Goal: Information Seeking & Learning: Check status

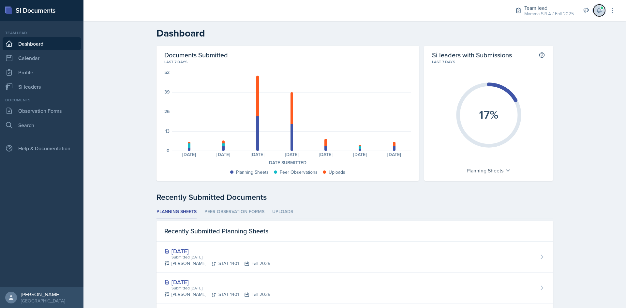
click at [599, 9] on icon at bounding box center [599, 10] width 7 height 7
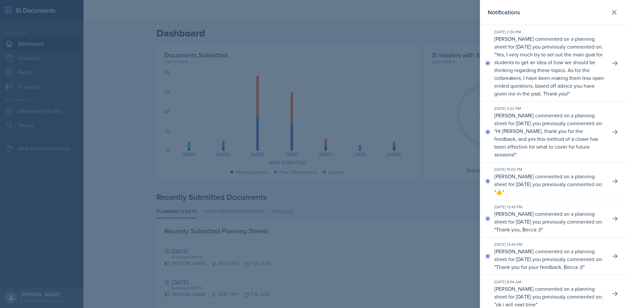
click at [614, 62] on div "[DATE] 2:36 PM [PERSON_NAME] commented on a planning sheet for [DATE] you previ…" at bounding box center [553, 63] width 146 height 77
click at [611, 66] on icon at bounding box center [614, 63] width 7 height 7
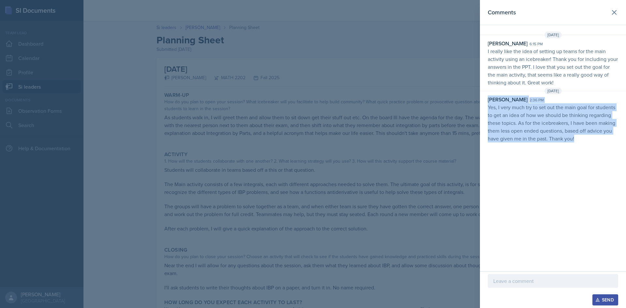
drag, startPoint x: 583, startPoint y: 137, endPoint x: 486, endPoint y: 103, distance: 103.1
click at [486, 103] on div "[PERSON_NAME] 2:36 pm Yes, I very much try to set out the main goal for student…" at bounding box center [553, 119] width 146 height 47
click at [487, 106] on div "[PERSON_NAME] 2:36 pm Yes, I very much try to set out the main goal for student…" at bounding box center [553, 119] width 146 height 47
drag, startPoint x: 487, startPoint y: 107, endPoint x: 577, endPoint y: 146, distance: 98.4
click at [577, 146] on div "Comments [DATE] [PERSON_NAME] 6:15 pm I really like the idea of setting up team…" at bounding box center [553, 135] width 146 height 271
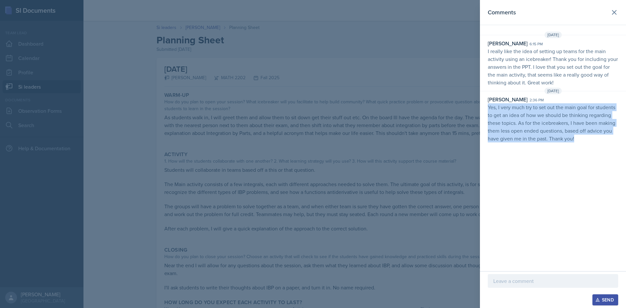
click at [577, 146] on div "Comments [DATE] [PERSON_NAME] 6:15 pm I really like the idea of setting up team…" at bounding box center [553, 135] width 146 height 271
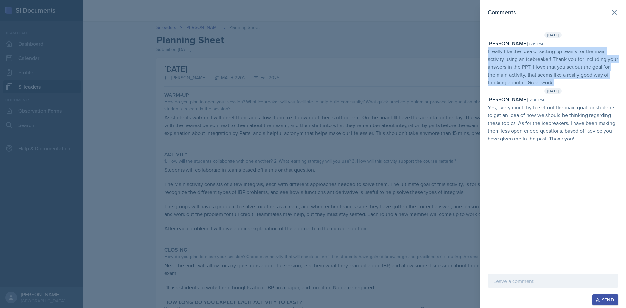
drag, startPoint x: 555, startPoint y: 81, endPoint x: 487, endPoint y: 47, distance: 75.7
click at [487, 47] on div "[PERSON_NAME] 6:15 pm I really like the idea of setting up teams for the main a…" at bounding box center [553, 62] width 146 height 47
click at [486, 49] on div "[PERSON_NAME] 6:15 pm I really like the idea of setting up teams for the main a…" at bounding box center [553, 62] width 146 height 47
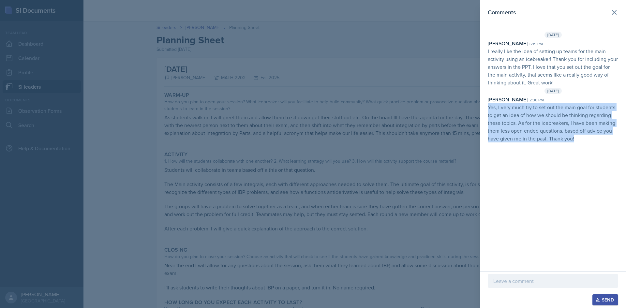
drag, startPoint x: 582, startPoint y: 143, endPoint x: 484, endPoint y: 107, distance: 103.8
click at [484, 107] on div "[DATE] [PERSON_NAME] 6:15 pm I really like the idea of setting up teams for the…" at bounding box center [553, 88] width 146 height 113
click at [484, 107] on div "[PERSON_NAME] 2:36 pm Yes, I very much try to set out the main goal for student…" at bounding box center [553, 119] width 146 height 47
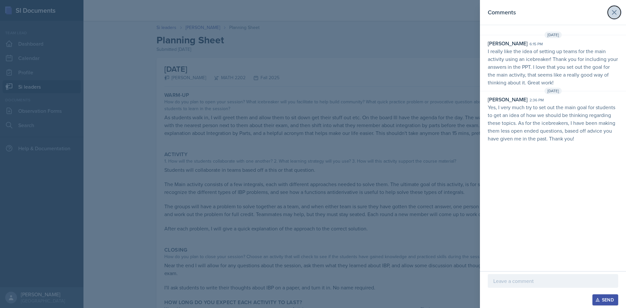
click at [612, 16] on icon at bounding box center [614, 12] width 8 height 8
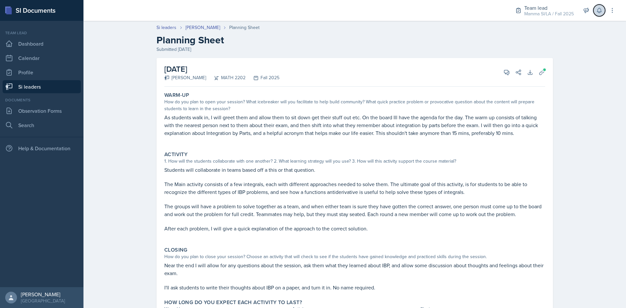
click at [597, 10] on icon at bounding box center [599, 10] width 7 height 7
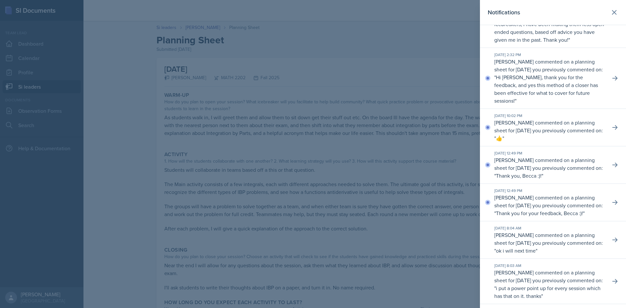
scroll to position [65, 0]
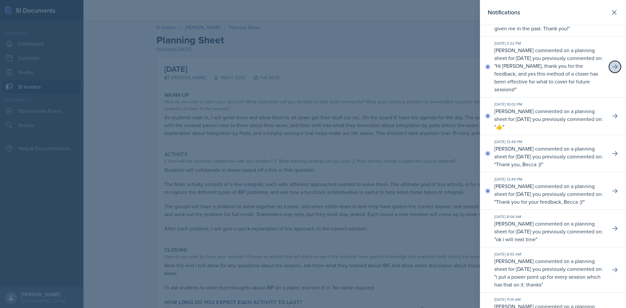
click at [612, 70] on icon at bounding box center [614, 67] width 7 height 7
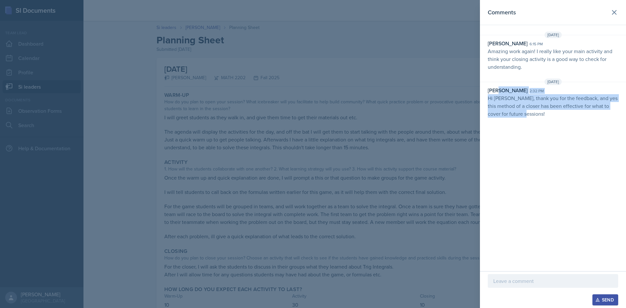
drag, startPoint x: 536, startPoint y: 116, endPoint x: 498, endPoint y: 93, distance: 44.8
click at [498, 93] on div "[PERSON_NAME] 2:32 pm Hi [PERSON_NAME], thank you for the feedback, and yes thi…" at bounding box center [553, 101] width 130 height 31
click at [498, 93] on div "[PERSON_NAME]" at bounding box center [508, 90] width 40 height 8
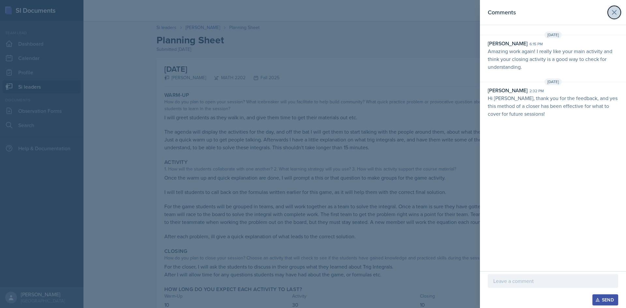
click at [613, 9] on icon at bounding box center [614, 12] width 8 height 8
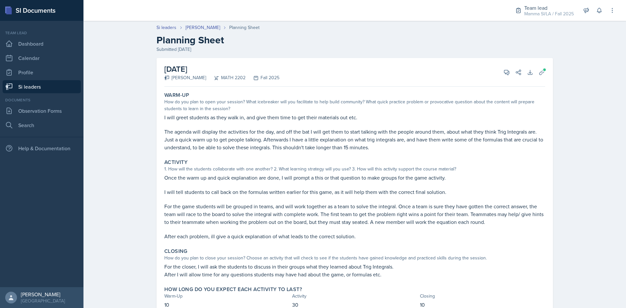
click at [40, 86] on link "Si leaders" at bounding box center [42, 86] width 78 height 13
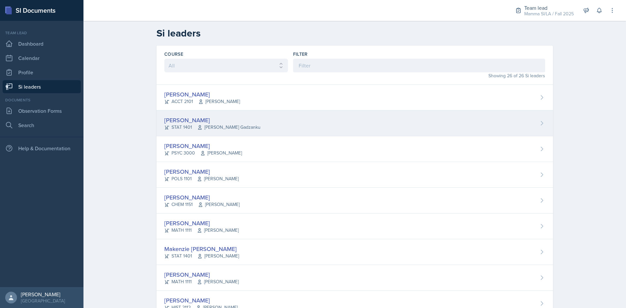
click at [231, 125] on span "[PERSON_NAME] Gadzanku" at bounding box center [228, 127] width 63 height 7
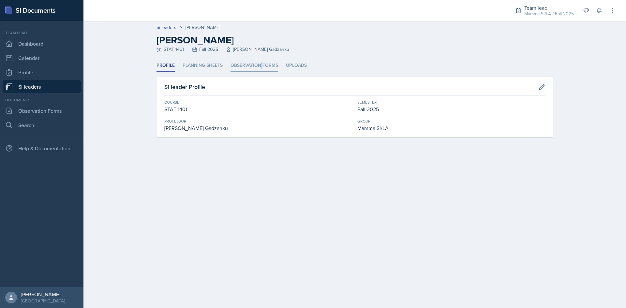
click at [262, 67] on li "Observation Forms" at bounding box center [254, 65] width 48 height 13
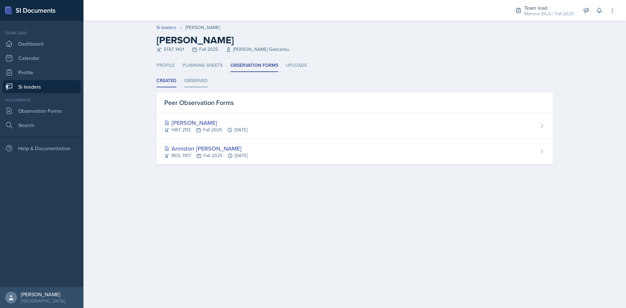
click at [206, 78] on li "Observed" at bounding box center [195, 81] width 23 height 13
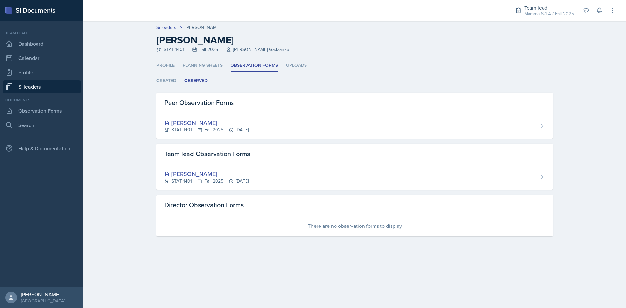
click at [37, 83] on link "Si leaders" at bounding box center [42, 86] width 78 height 13
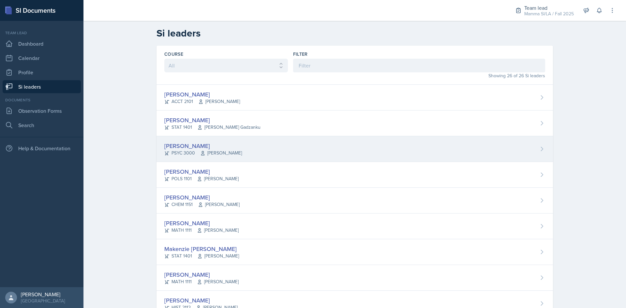
click at [232, 138] on div "[PERSON_NAME] PSYC 3000 [PERSON_NAME]" at bounding box center [354, 149] width 396 height 26
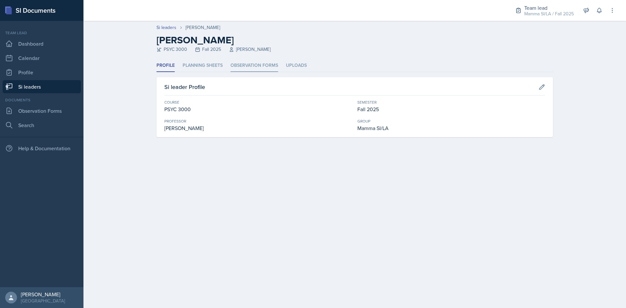
click at [254, 65] on li "Observation Forms" at bounding box center [254, 65] width 48 height 13
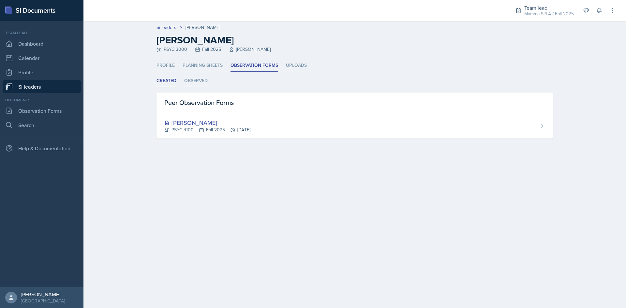
click at [198, 82] on li "Observed" at bounding box center [195, 81] width 23 height 13
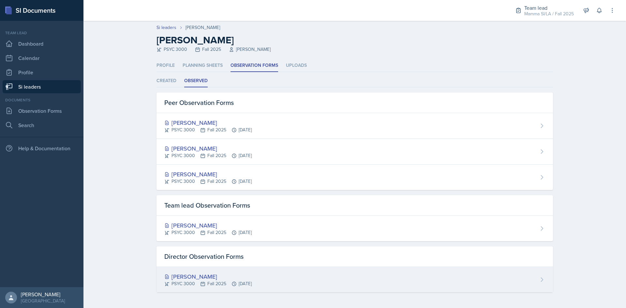
click at [309, 284] on div "[PERSON_NAME] PSYC 3000 Fall 2025 [DATE]" at bounding box center [354, 279] width 396 height 25
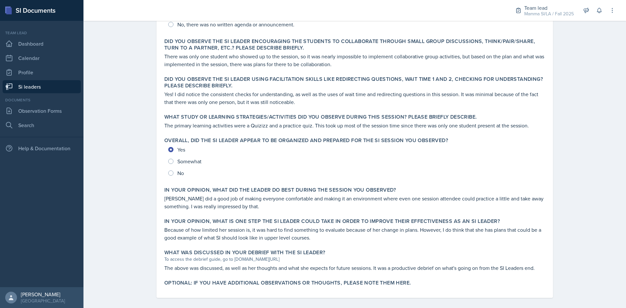
scroll to position [201, 0]
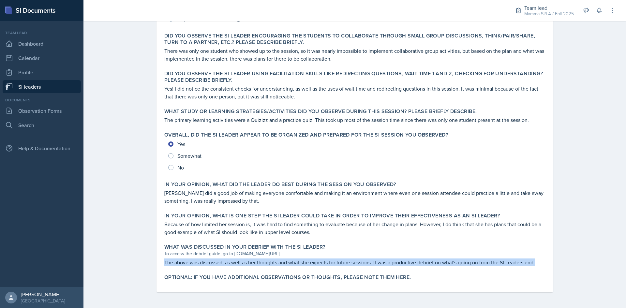
drag, startPoint x: 536, startPoint y: 262, endPoint x: 154, endPoint y: 263, distance: 381.7
click at [156, 263] on div "[PERSON_NAME] Submitted [PERSON_NAME] [DATE] View Comments Comments [DATE] [PER…" at bounding box center [354, 71] width 396 height 442
click at [156, 264] on div "[PERSON_NAME] Submitted [PERSON_NAME] [DATE] View Comments Comments [DATE] [PER…" at bounding box center [354, 71] width 396 height 442
drag, startPoint x: 157, startPoint y: 266, endPoint x: 549, endPoint y: 266, distance: 391.1
click at [549, 266] on div "[PERSON_NAME] Submitted [PERSON_NAME] [DATE] View Comments Comments [DATE] [PER…" at bounding box center [354, 71] width 396 height 442
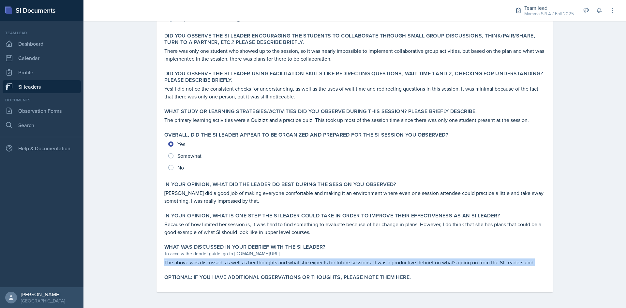
click at [549, 266] on div "[PERSON_NAME] Submitted [PERSON_NAME] [DATE] View Comments Comments [DATE] [PER…" at bounding box center [354, 71] width 396 height 442
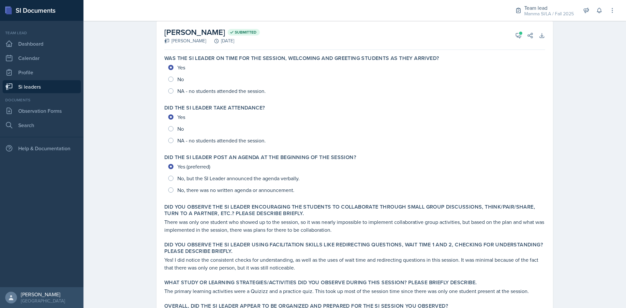
scroll to position [0, 0]
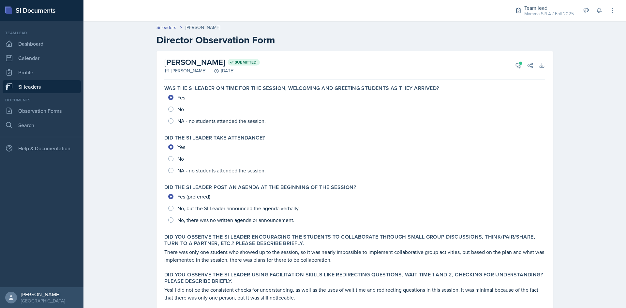
drag, startPoint x: 244, startPoint y: 169, endPoint x: 244, endPoint y: 117, distance: 51.5
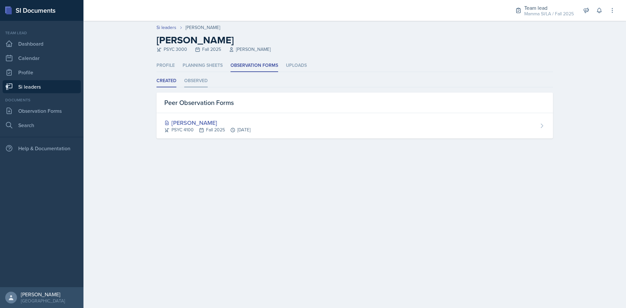
click at [195, 81] on li "Observed" at bounding box center [195, 81] width 23 height 13
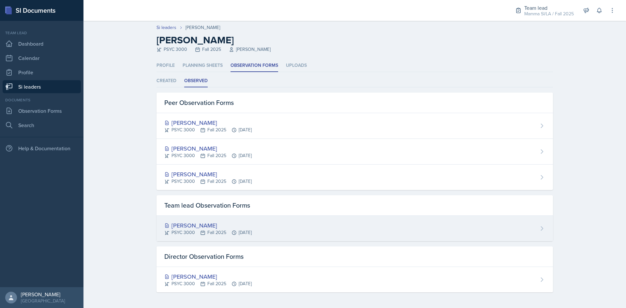
click at [250, 221] on div "[PERSON_NAME]" at bounding box center [207, 225] width 87 height 9
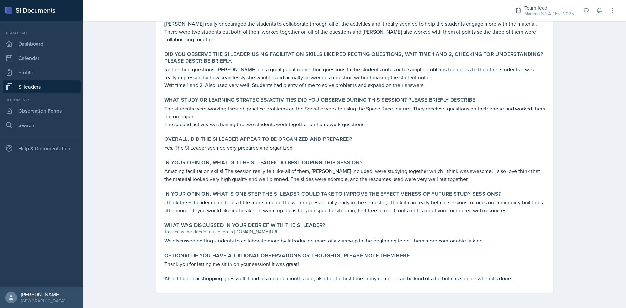
scroll to position [228, 0]
click at [21, 82] on link "Si leaders" at bounding box center [42, 86] width 78 height 13
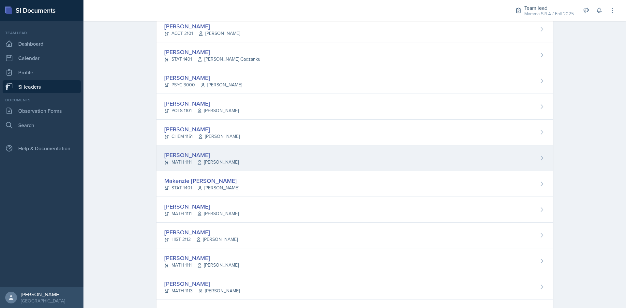
scroll to position [38, 0]
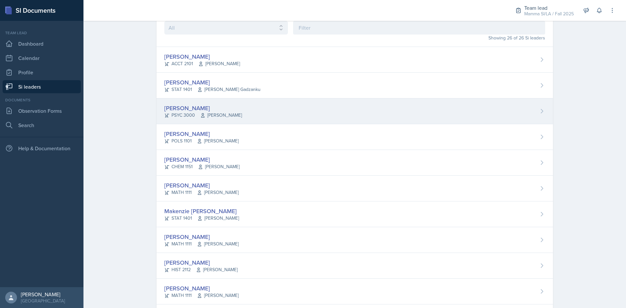
click at [221, 110] on div "[PERSON_NAME]" at bounding box center [203, 108] width 78 height 9
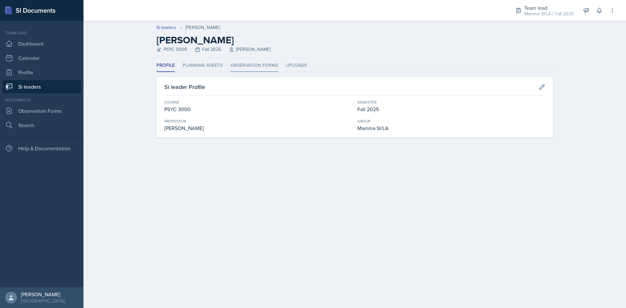
click at [254, 62] on li "Observation Forms" at bounding box center [254, 65] width 48 height 13
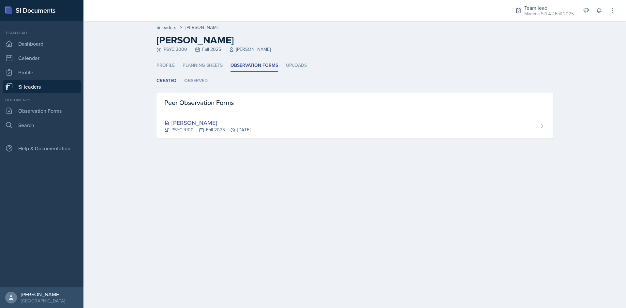
click at [188, 79] on li "Observed" at bounding box center [195, 81] width 23 height 13
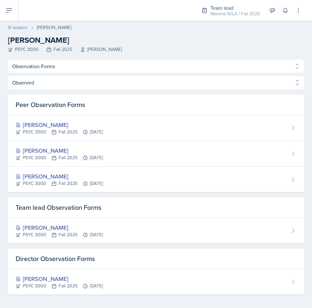
click at [13, 24] on link "Si leaders" at bounding box center [18, 27] width 20 height 7
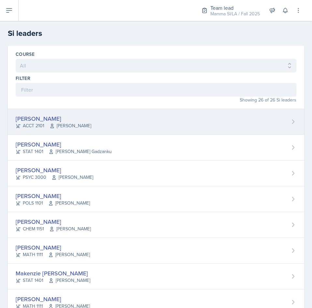
click at [88, 122] on span "[PERSON_NAME]" at bounding box center [71, 125] width 42 height 7
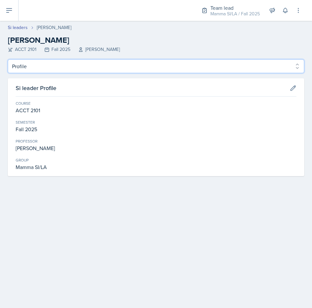
drag, startPoint x: 69, startPoint y: 60, endPoint x: 71, endPoint y: 68, distance: 8.1
click at [69, 62] on select "Profile Planning Sheets Observation Forms Uploads" at bounding box center [156, 66] width 297 height 14
click at [8, 59] on select "Profile Planning Sheets Observation Forms Uploads" at bounding box center [156, 66] width 297 height 14
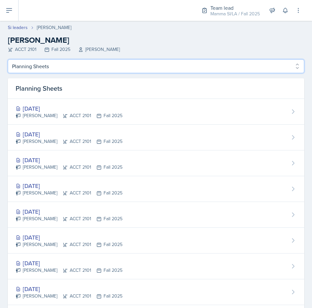
drag, startPoint x: 67, startPoint y: 67, endPoint x: 68, endPoint y: 72, distance: 5.3
click at [67, 67] on select "Profile Planning Sheets Observation Forms Uploads" at bounding box center [156, 66] width 297 height 14
select select "Observation Forms"
click at [8, 59] on select "Profile Planning Sheets Observation Forms Uploads" at bounding box center [156, 66] width 297 height 14
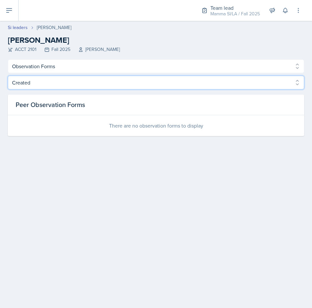
drag, startPoint x: 52, startPoint y: 84, endPoint x: 53, endPoint y: 89, distance: 4.7
click at [52, 84] on select "Created Observed" at bounding box center [156, 83] width 297 height 14
select select "Observed"
click at [8, 76] on select "Created Observed" at bounding box center [156, 83] width 297 height 14
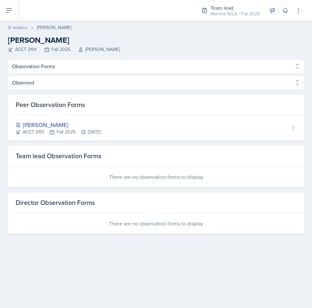
click at [18, 29] on link "Si leaders" at bounding box center [18, 27] width 20 height 7
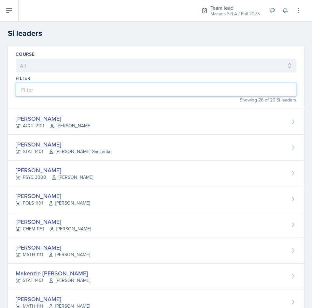
click at [143, 95] on input at bounding box center [156, 90] width 281 height 14
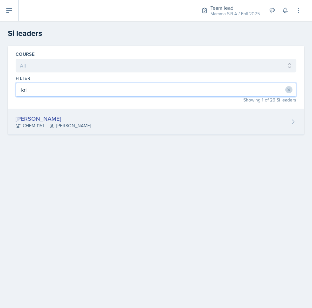
type input "kri"
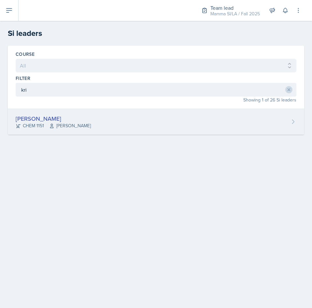
click at [77, 114] on div "[PERSON_NAME]" at bounding box center [53, 118] width 75 height 9
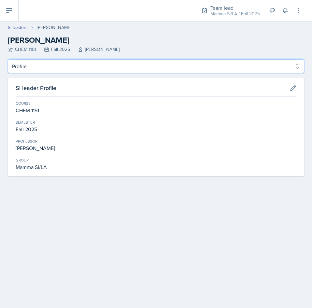
click at [63, 71] on select "Profile Planning Sheets Observation Forms Uploads" at bounding box center [156, 66] width 297 height 14
click at [8, 59] on select "Profile Planning Sheets Observation Forms Uploads" at bounding box center [156, 66] width 297 height 14
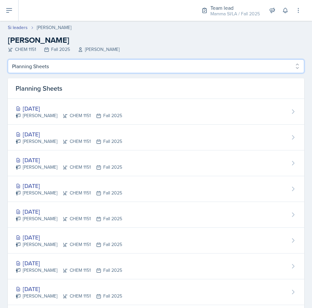
click at [54, 66] on select "Profile Planning Sheets Observation Forms Uploads" at bounding box center [156, 66] width 297 height 14
select select "Observation Forms"
click at [8, 59] on select "Profile Planning Sheets Observation Forms Uploads" at bounding box center [156, 66] width 297 height 14
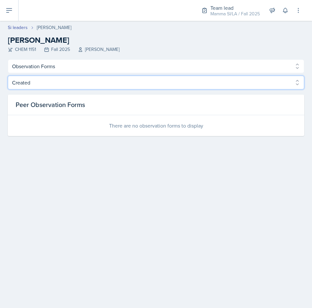
drag, startPoint x: 51, startPoint y: 84, endPoint x: 51, endPoint y: 88, distance: 3.6
click at [51, 84] on select "Created Observed" at bounding box center [156, 83] width 297 height 14
select select "Observed"
click at [8, 76] on select "Created Observed" at bounding box center [156, 83] width 297 height 14
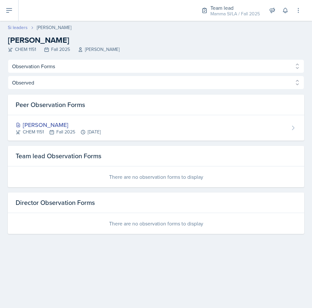
click at [19, 29] on link "Si leaders" at bounding box center [18, 27] width 20 height 7
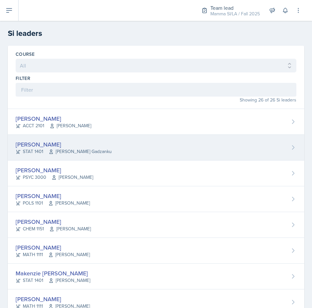
click at [79, 151] on span "[PERSON_NAME] Gadzanku" at bounding box center [80, 151] width 63 height 7
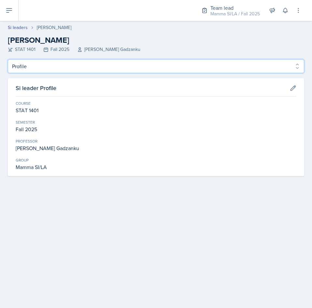
click at [63, 66] on select "Profile Planning Sheets Observation Forms Uploads" at bounding box center [156, 66] width 297 height 14
select select "Observation Forms"
click at [8, 59] on select "Profile Planning Sheets Observation Forms Uploads" at bounding box center [156, 66] width 297 height 14
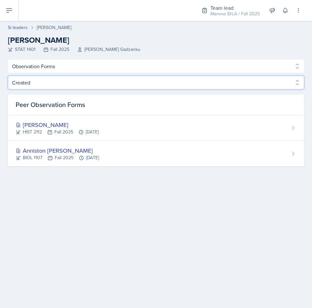
click at [86, 82] on select "Created Observed" at bounding box center [156, 83] width 297 height 14
select select "Observed"
click at [8, 76] on select "Created Observed" at bounding box center [156, 83] width 297 height 14
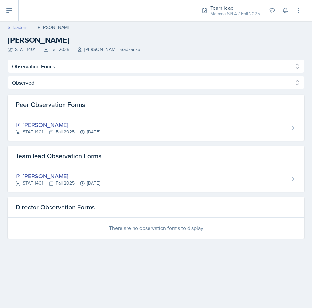
click at [23, 28] on link "Si leaders" at bounding box center [18, 27] width 20 height 7
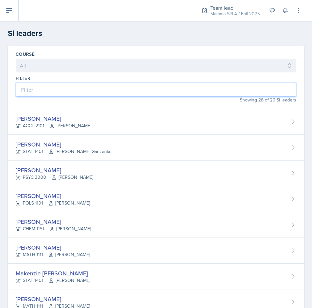
click at [110, 91] on input at bounding box center [156, 90] width 281 height 14
click at [37, 90] on input at bounding box center [156, 90] width 281 height 14
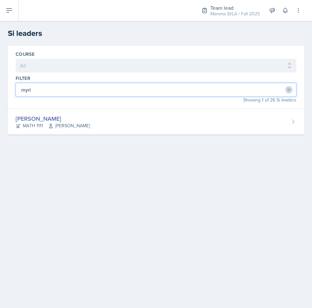
type input "myri"
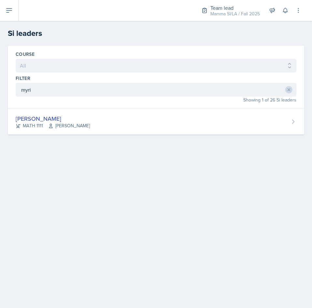
click at [80, 142] on div "Course All ACCT 2101 ACCT 2102 ACCT 4050 ANTH 1102 ANTH 3301 ARCH 1000 ARCH 100…" at bounding box center [156, 98] width 312 height 105
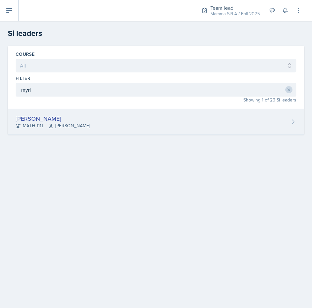
click at [77, 125] on span "[PERSON_NAME]" at bounding box center [69, 125] width 42 height 7
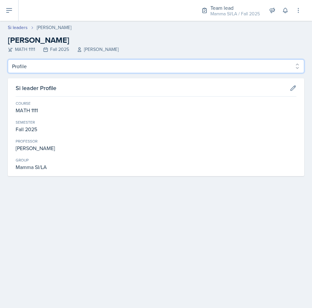
drag, startPoint x: 44, startPoint y: 67, endPoint x: 43, endPoint y: 72, distance: 5.1
click at [44, 67] on select "Profile Planning Sheets Observation Forms Uploads" at bounding box center [156, 66] width 297 height 14
select select "Observation Forms"
click at [8, 59] on select "Profile Planning Sheets Observation Forms Uploads" at bounding box center [156, 66] width 297 height 14
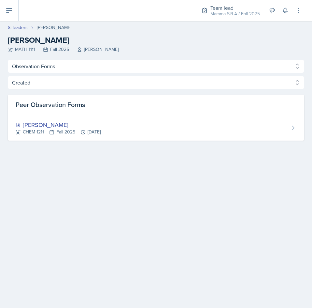
click at [51, 90] on div "Created Observed Created Observed Peer Observation Forms [PERSON_NAME] CHEM 121…" at bounding box center [156, 108] width 297 height 65
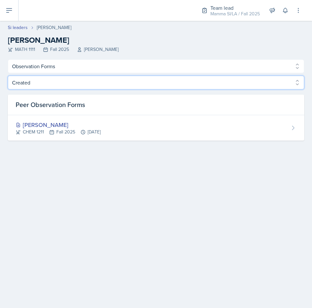
drag, startPoint x: 51, startPoint y: 84, endPoint x: 50, endPoint y: 87, distance: 3.4
click at [51, 84] on select "Created Observed" at bounding box center [156, 83] width 297 height 14
select select "Observed"
click at [8, 76] on select "Created Observed" at bounding box center [156, 83] width 297 height 14
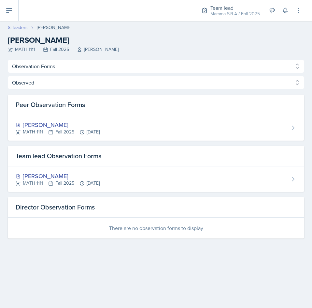
click at [19, 27] on link "Si leaders" at bounding box center [18, 27] width 20 height 7
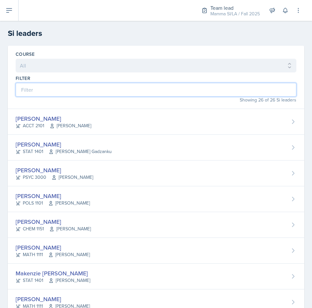
click at [135, 95] on input at bounding box center [156, 90] width 281 height 14
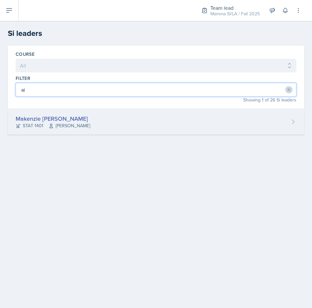
type input "ai"
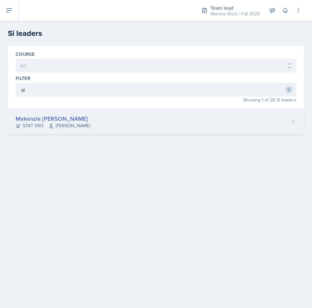
click at [92, 118] on div "Makenzie [PERSON_NAME] STAT 1401 [PERSON_NAME]" at bounding box center [156, 122] width 297 height 26
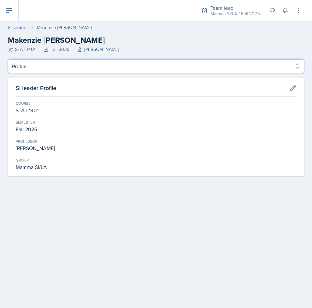
drag, startPoint x: 68, startPoint y: 66, endPoint x: 68, endPoint y: 72, distance: 6.5
click at [68, 66] on select "Profile Planning Sheets Observation Forms Uploads" at bounding box center [156, 66] width 297 height 14
select select "Observation Forms"
click at [8, 59] on select "Profile Planning Sheets Observation Forms Uploads" at bounding box center [156, 66] width 297 height 14
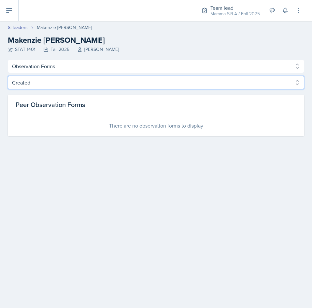
click at [67, 85] on select "Created Observed" at bounding box center [156, 83] width 297 height 14
select select "Observed"
click at [8, 76] on select "Created Observed" at bounding box center [156, 83] width 297 height 14
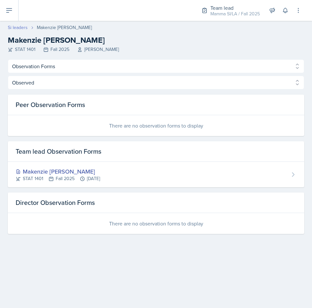
click at [18, 26] on link "Si leaders" at bounding box center [18, 27] width 20 height 7
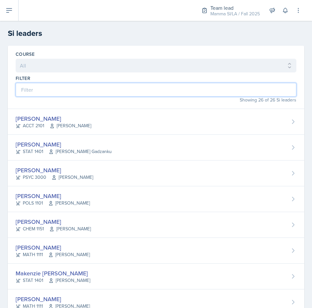
click at [118, 87] on input at bounding box center [156, 90] width 281 height 14
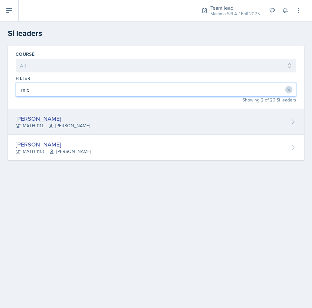
type input "mic"
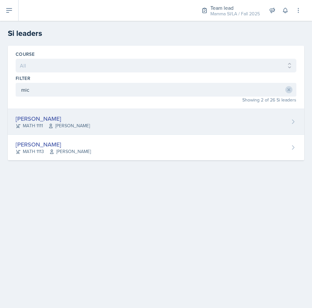
click at [83, 126] on span "[PERSON_NAME]" at bounding box center [69, 125] width 42 height 7
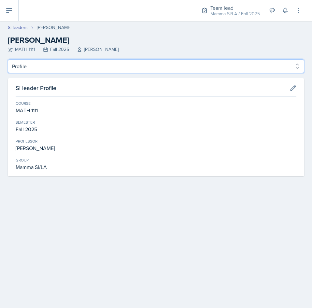
click at [47, 69] on select "Profile Planning Sheets Observation Forms Uploads" at bounding box center [156, 66] width 297 height 14
click at [8, 59] on select "Profile Planning Sheets Observation Forms Uploads" at bounding box center [156, 66] width 297 height 14
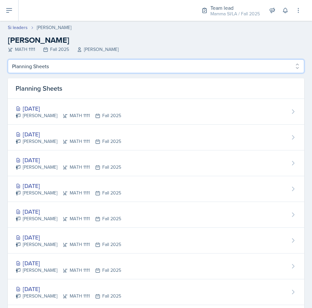
click at [63, 68] on select "Profile Planning Sheets Observation Forms Uploads" at bounding box center [156, 66] width 297 height 14
select select "Observation Forms"
click at [8, 59] on select "Profile Planning Sheets Observation Forms Uploads" at bounding box center [156, 66] width 297 height 14
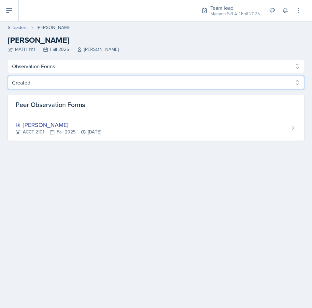
click at [107, 83] on select "Created Observed" at bounding box center [156, 83] width 297 height 14
select select "Observed"
click at [8, 76] on select "Created Observed" at bounding box center [156, 83] width 297 height 14
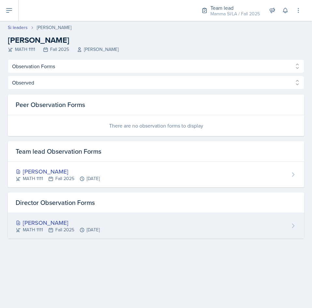
click at [164, 221] on div "[PERSON_NAME] MATH 1111 Fall 2025 [DATE]" at bounding box center [156, 225] width 297 height 25
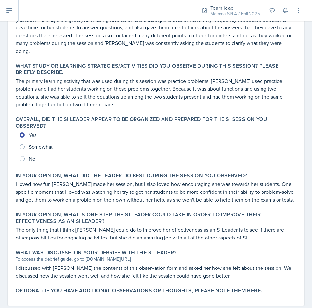
scroll to position [276, 0]
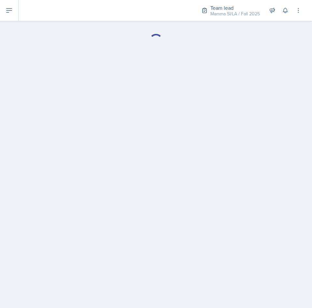
select select "Observation Forms"
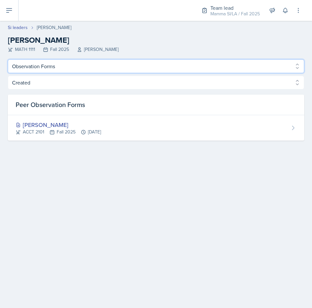
click at [59, 64] on select "Profile Planning Sheets Observation Forms Uploads" at bounding box center [156, 66] width 297 height 14
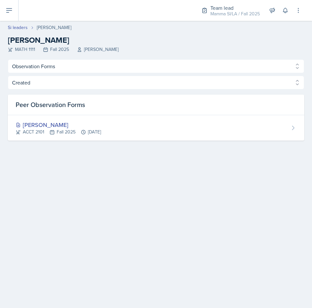
click at [96, 200] on main "Si leaders [PERSON_NAME] [PERSON_NAME] MATH 1111 Fall 2025 [PERSON_NAME] Profil…" at bounding box center [156, 164] width 312 height 287
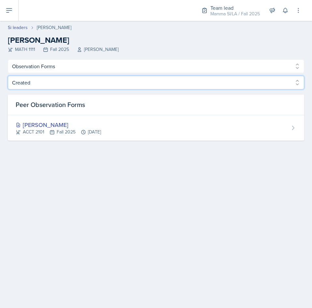
click at [57, 84] on select "Created Observed" at bounding box center [156, 83] width 297 height 14
click at [8, 76] on select "Created Observed" at bounding box center [156, 83] width 297 height 14
drag, startPoint x: 60, startPoint y: 85, endPoint x: 58, endPoint y: 88, distance: 3.6
click at [60, 85] on select "Created Observed" at bounding box center [156, 83] width 297 height 14
select select "Observed"
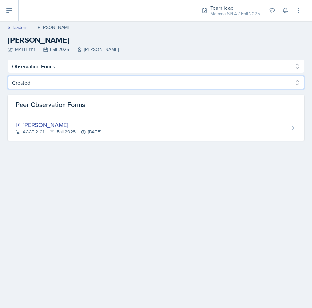
click at [8, 76] on select "Created Observed" at bounding box center [156, 83] width 297 height 14
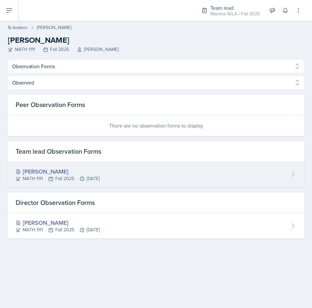
click at [135, 172] on div "[PERSON_NAME] MATH 1111 Fall 2025 [DATE]" at bounding box center [156, 174] width 297 height 25
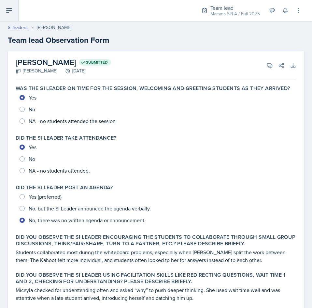
click at [15, 14] on button at bounding box center [9, 10] width 19 height 21
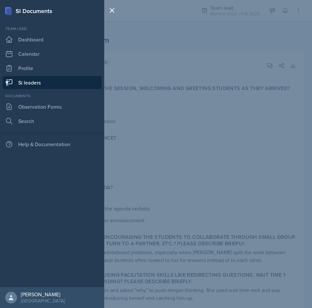
click at [35, 81] on link "Si leaders" at bounding box center [52, 82] width 99 height 13
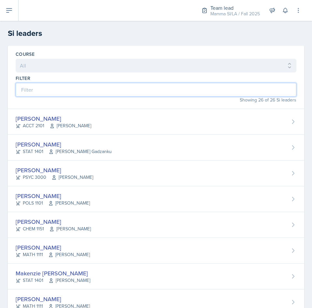
click at [118, 93] on input at bounding box center [156, 90] width 281 height 14
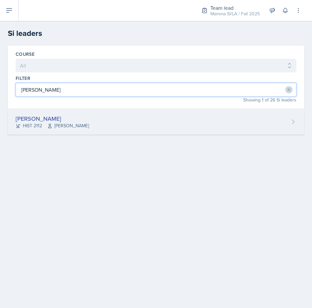
type input "[PERSON_NAME]"
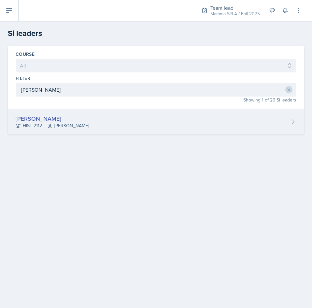
click at [119, 118] on div "[PERSON_NAME] HIST 2112 [PERSON_NAME]" at bounding box center [156, 122] width 297 height 26
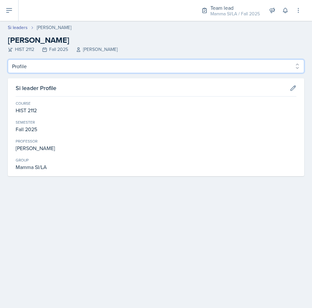
click at [64, 65] on select "Profile Planning Sheets Observation Forms Uploads" at bounding box center [156, 66] width 297 height 14
select select "Observation Forms"
click at [8, 59] on select "Profile Planning Sheets Observation Forms Uploads" at bounding box center [156, 66] width 297 height 14
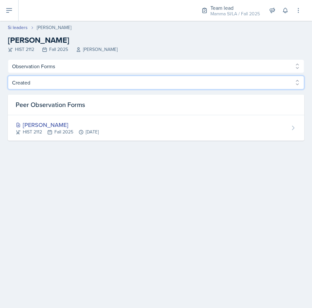
click at [56, 81] on select "Created Observed" at bounding box center [156, 83] width 297 height 14
select select "Observed"
click at [8, 76] on select "Created Observed" at bounding box center [156, 83] width 297 height 14
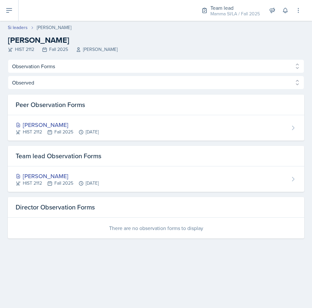
drag, startPoint x: 86, startPoint y: 46, endPoint x: 78, endPoint y: 43, distance: 8.9
click at [86, 46] on h2 "[PERSON_NAME]" at bounding box center [156, 40] width 297 height 12
click at [17, 27] on link "Si leaders" at bounding box center [18, 27] width 20 height 7
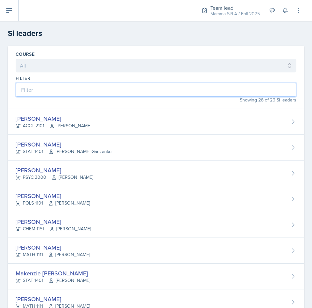
click at [113, 90] on input at bounding box center [156, 90] width 281 height 14
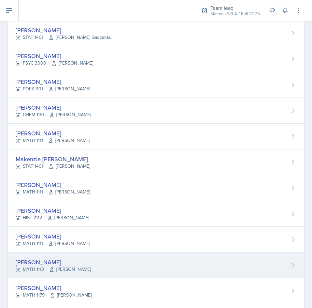
scroll to position [130, 0]
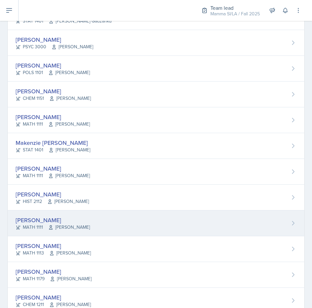
click at [77, 224] on span "[PERSON_NAME]" at bounding box center [69, 227] width 42 height 7
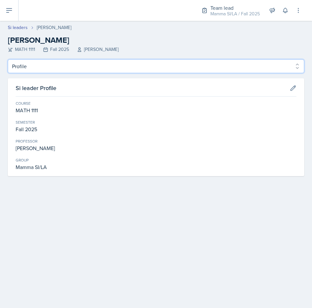
click at [41, 70] on select "Profile Planning Sheets Observation Forms Uploads" at bounding box center [156, 66] width 297 height 14
select select "Observation Forms"
click at [8, 59] on select "Profile Planning Sheets Observation Forms Uploads" at bounding box center [156, 66] width 297 height 14
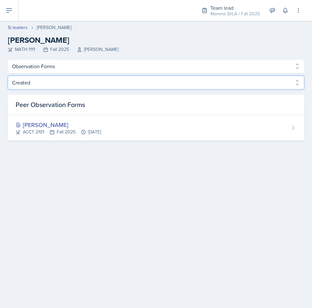
click at [100, 88] on select "Created Observed" at bounding box center [156, 83] width 297 height 14
select select "Observed"
click at [8, 76] on select "Created Observed" at bounding box center [156, 83] width 297 height 14
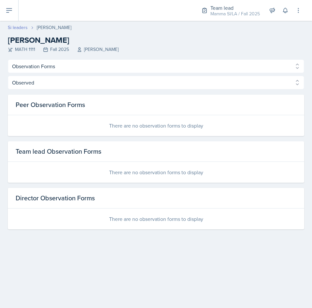
click at [19, 28] on link "Si leaders" at bounding box center [18, 27] width 20 height 7
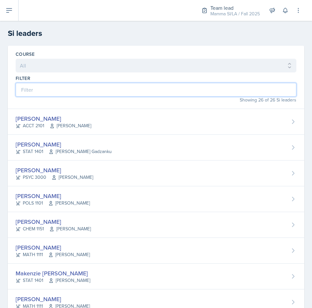
click at [101, 90] on input at bounding box center [156, 90] width 281 height 14
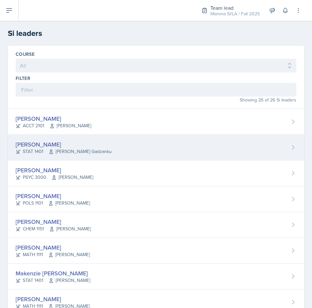
click at [75, 144] on div "[PERSON_NAME]" at bounding box center [64, 144] width 96 height 9
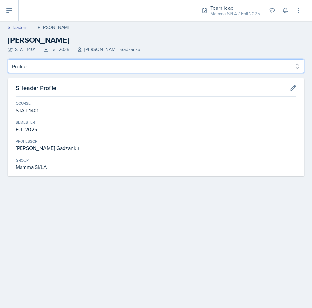
click at [71, 62] on select "Profile Planning Sheets Observation Forms Uploads" at bounding box center [156, 66] width 297 height 14
select select "Observation Forms"
click at [8, 59] on select "Profile Planning Sheets Observation Forms Uploads" at bounding box center [156, 66] width 297 height 14
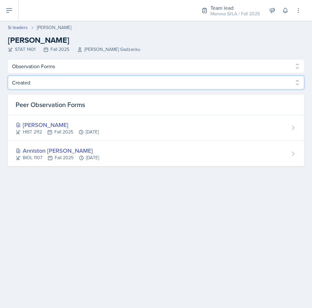
click at [89, 84] on select "Created Observed" at bounding box center [156, 83] width 297 height 14
select select "Observed"
click at [8, 76] on select "Created Observed" at bounding box center [156, 83] width 297 height 14
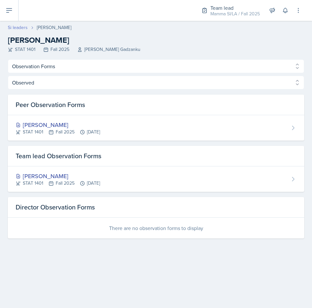
click at [19, 28] on link "Si leaders" at bounding box center [18, 27] width 20 height 7
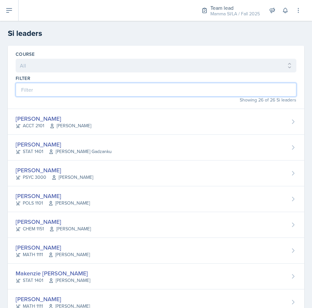
click at [139, 90] on input at bounding box center [156, 90] width 281 height 14
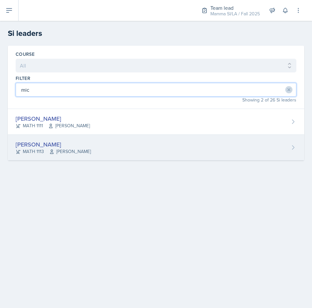
type input "mic"
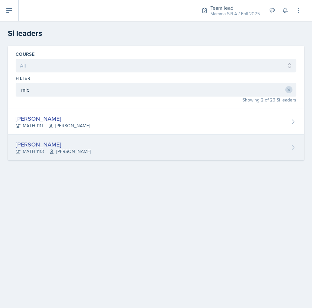
click at [97, 141] on div "[PERSON_NAME] MATH 1113 [PERSON_NAME]" at bounding box center [156, 148] width 297 height 26
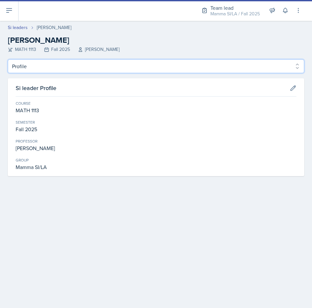
click at [43, 71] on select "Profile Planning Sheets Observation Forms Uploads" at bounding box center [156, 66] width 297 height 14
select select "Observation Forms"
click at [8, 59] on select "Profile Planning Sheets Observation Forms Uploads" at bounding box center [156, 66] width 297 height 14
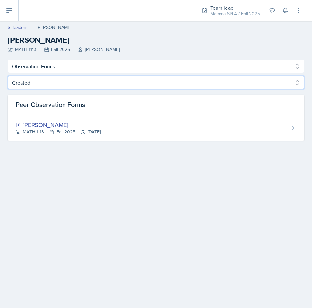
click at [70, 79] on select "Created Observed" at bounding box center [156, 83] width 297 height 14
select select "Observed"
click at [8, 76] on select "Created Observed" at bounding box center [156, 83] width 297 height 14
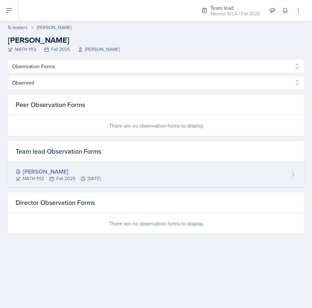
click at [261, 169] on div "[PERSON_NAME] MATH 1113 Fall 2025 [DATE]" at bounding box center [156, 174] width 297 height 25
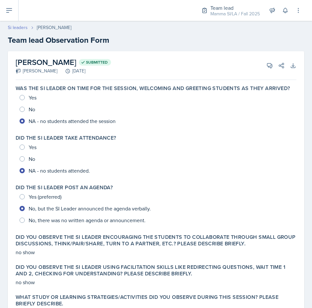
click at [17, 27] on link "Si leaders" at bounding box center [18, 27] width 20 height 7
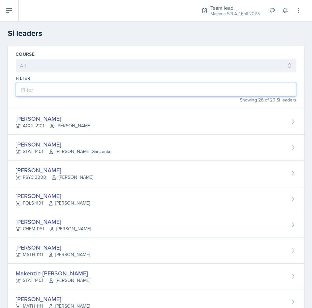
click at [130, 87] on input at bounding box center [156, 90] width 281 height 14
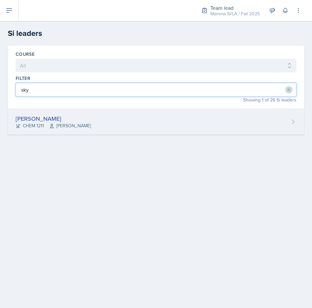
type input "sky"
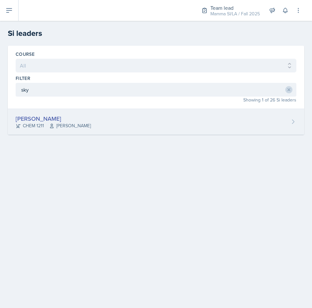
click at [111, 114] on div "[PERSON_NAME] CHEM 1211 [PERSON_NAME]" at bounding box center [156, 122] width 297 height 26
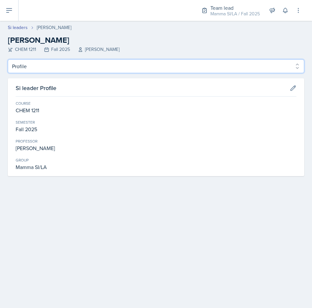
click at [81, 64] on select "Profile Planning Sheets Observation Forms Uploads" at bounding box center [156, 66] width 297 height 14
select select "Observation Forms"
click at [8, 59] on select "Profile Planning Sheets Observation Forms Uploads" at bounding box center [156, 66] width 297 height 14
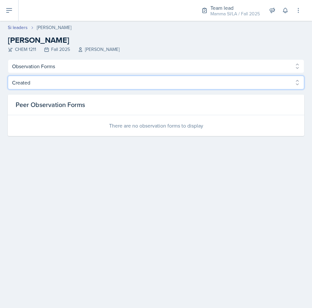
click at [101, 84] on select "Created Observed" at bounding box center [156, 83] width 297 height 14
select select "Observed"
click at [8, 76] on select "Created Observed" at bounding box center [156, 83] width 297 height 14
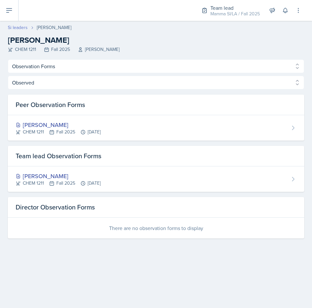
click at [13, 25] on link "Si leaders" at bounding box center [18, 27] width 20 height 7
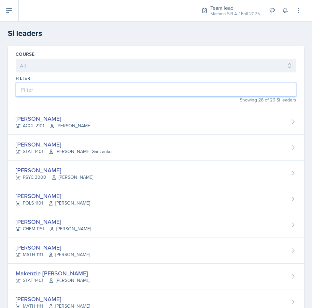
click at [105, 89] on input at bounding box center [156, 90] width 281 height 14
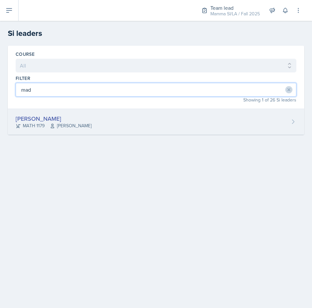
type input "mad"
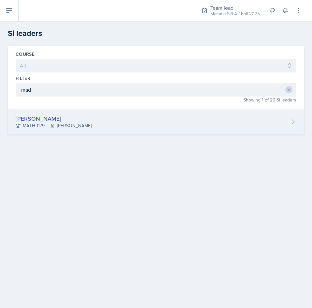
click at [78, 115] on div "[PERSON_NAME]" at bounding box center [54, 118] width 76 height 9
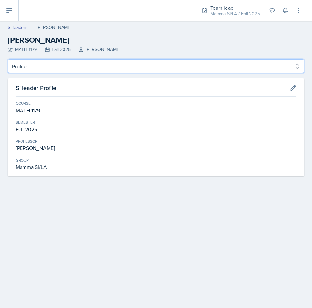
drag, startPoint x: 54, startPoint y: 67, endPoint x: 53, endPoint y: 72, distance: 5.3
click at [54, 67] on select "Profile Planning Sheets Observation Forms Uploads" at bounding box center [156, 66] width 297 height 14
select select "Observation Forms"
click at [8, 59] on select "Profile Planning Sheets Observation Forms Uploads" at bounding box center [156, 66] width 297 height 14
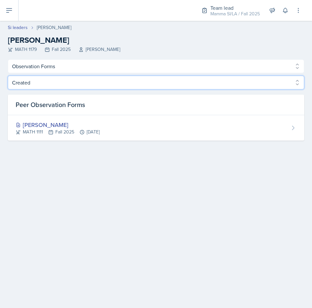
click at [85, 85] on select "Created Observed" at bounding box center [156, 83] width 297 height 14
select select "Observed"
click at [8, 76] on select "Created Observed" at bounding box center [156, 83] width 297 height 14
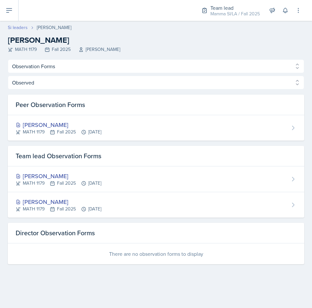
click at [21, 27] on link "Si leaders" at bounding box center [18, 27] width 20 height 7
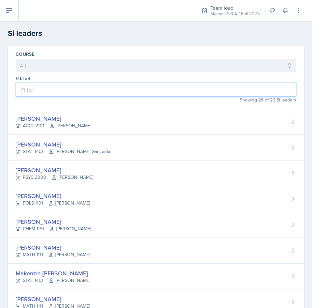
click at [73, 88] on input at bounding box center [156, 90] width 281 height 14
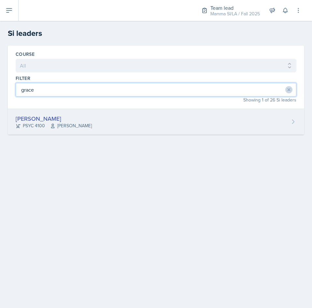
type input "grace"
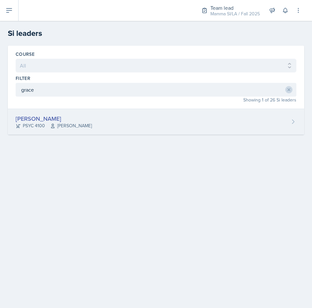
click at [162, 121] on div "[PERSON_NAME] PSYC 4100 [PERSON_NAME] Story" at bounding box center [156, 122] width 297 height 26
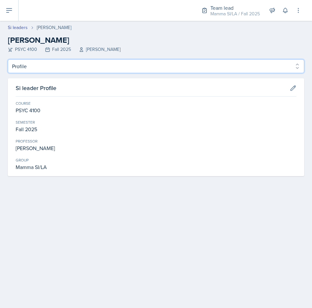
click at [42, 71] on select "Profile Planning Sheets Observation Forms Uploads" at bounding box center [156, 66] width 297 height 14
select select "Observation Forms"
click at [8, 59] on select "Profile Planning Sheets Observation Forms Uploads" at bounding box center [156, 66] width 297 height 14
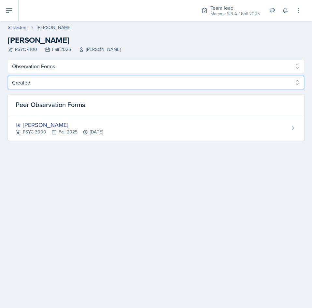
click at [60, 80] on select "Created Observed" at bounding box center [156, 83] width 297 height 14
select select "Observed"
click at [8, 76] on select "Created Observed" at bounding box center [156, 83] width 297 height 14
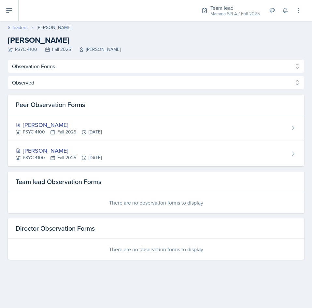
click at [13, 26] on link "Si leaders" at bounding box center [18, 27] width 20 height 7
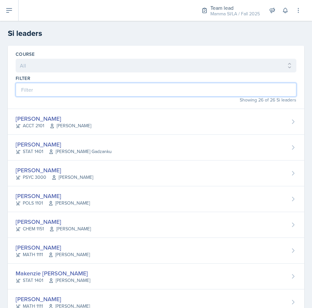
click at [62, 93] on input at bounding box center [156, 90] width 281 height 14
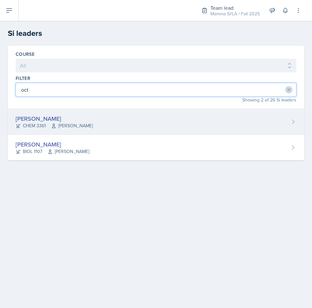
type input "oct"
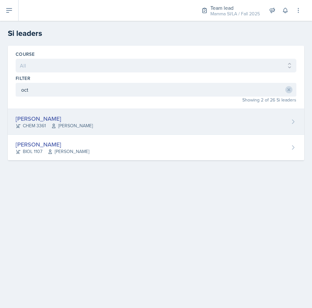
click at [147, 127] on div "[PERSON_NAME] CHEM 3361 [PERSON_NAME]" at bounding box center [156, 122] width 297 height 26
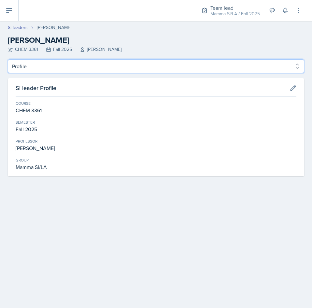
click at [49, 70] on select "Profile Planning Sheets Observation Forms Uploads" at bounding box center [156, 66] width 297 height 14
click at [8, 59] on select "Profile Planning Sheets Observation Forms Uploads" at bounding box center [156, 66] width 297 height 14
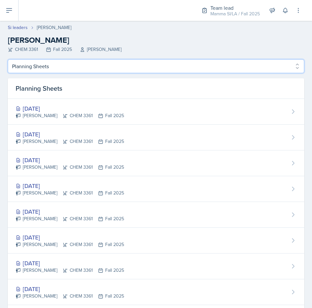
click at [48, 72] on select "Profile Planning Sheets Observation Forms Uploads" at bounding box center [156, 66] width 297 height 14
select select "Observation Forms"
click at [8, 59] on select "Profile Planning Sheets Observation Forms Uploads" at bounding box center [156, 66] width 297 height 14
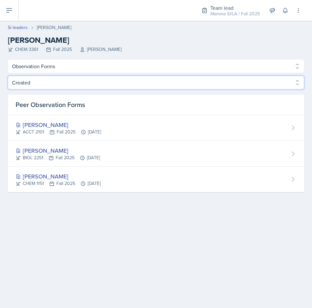
click at [78, 86] on select "Created Observed" at bounding box center [156, 83] width 297 height 14
select select "Observed"
click at [8, 76] on select "Created Observed" at bounding box center [156, 83] width 297 height 14
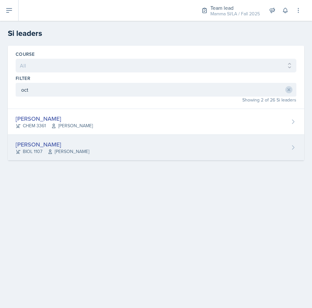
click at [89, 145] on div "[PERSON_NAME]" at bounding box center [53, 144] width 74 height 9
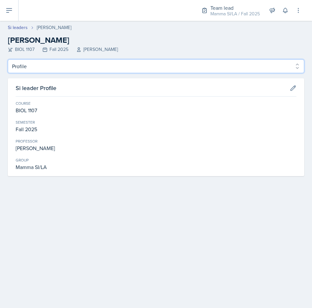
drag, startPoint x: 67, startPoint y: 67, endPoint x: 65, endPoint y: 70, distance: 3.7
click at [67, 67] on select "Profile Planning Sheets Observation Forms Uploads" at bounding box center [156, 66] width 297 height 14
select select "Observation Forms"
click at [8, 59] on select "Profile Planning Sheets Observation Forms Uploads" at bounding box center [156, 66] width 297 height 14
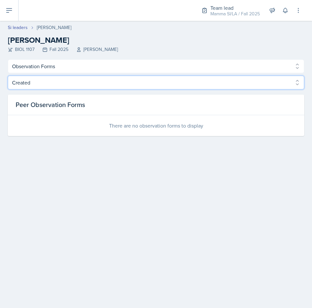
drag, startPoint x: 60, startPoint y: 82, endPoint x: 55, endPoint y: 83, distance: 5.5
click at [60, 82] on select "Created Observed" at bounding box center [156, 83] width 297 height 14
select select "Observed"
click at [8, 76] on select "Created Observed" at bounding box center [156, 83] width 297 height 14
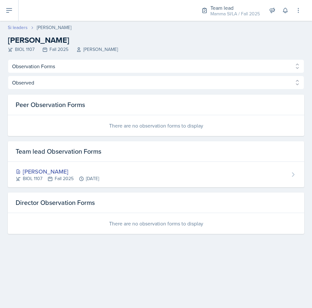
click at [17, 27] on link "Si leaders" at bounding box center [18, 27] width 20 height 7
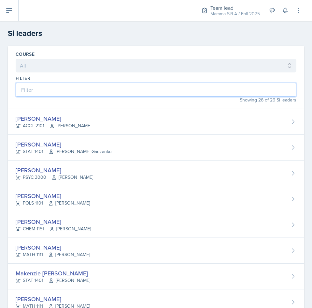
click at [99, 92] on input at bounding box center [156, 90] width 281 height 14
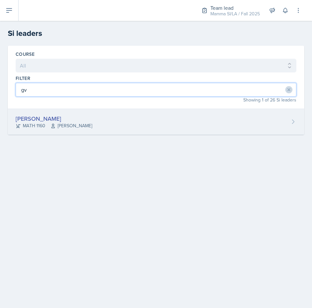
type input "gv"
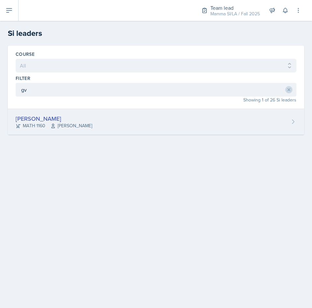
click at [61, 115] on div "[PERSON_NAME]" at bounding box center [54, 118] width 77 height 9
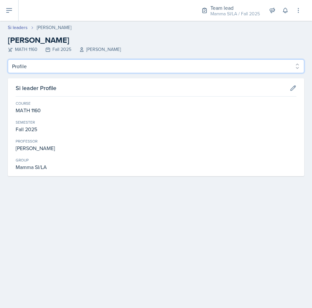
click at [55, 72] on select "Profile Planning Sheets Observation Forms Uploads" at bounding box center [156, 66] width 297 height 14
select select "Observation Forms"
click at [8, 59] on select "Profile Planning Sheets Observation Forms Uploads" at bounding box center [156, 66] width 297 height 14
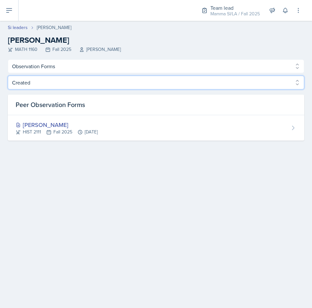
click at [69, 82] on select "Created Observed" at bounding box center [156, 83] width 297 height 14
select select "Observed"
click at [8, 76] on select "Created Observed" at bounding box center [156, 83] width 297 height 14
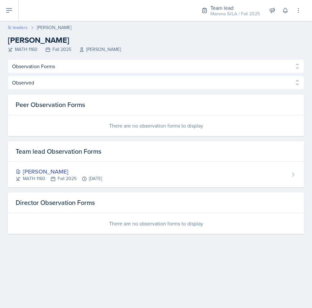
click at [17, 26] on link "Si leaders" at bounding box center [18, 27] width 20 height 7
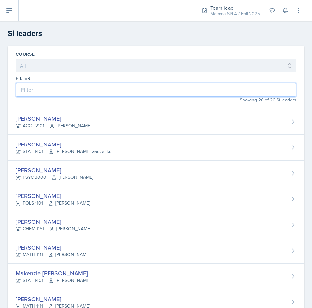
click at [107, 91] on input at bounding box center [156, 90] width 281 height 14
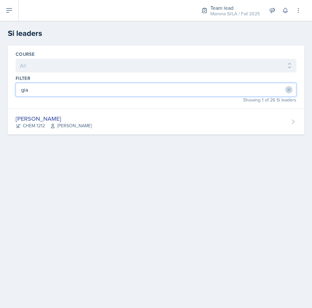
type input "gia"
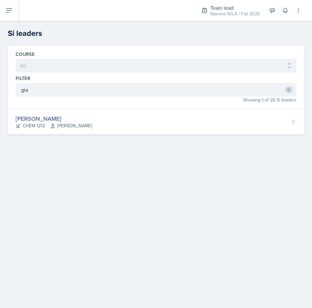
click at [115, 129] on div "[PERSON_NAME] CHEM 1212 [PERSON_NAME]" at bounding box center [156, 122] width 297 height 26
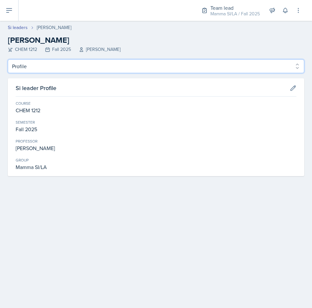
click at [47, 68] on select "Profile Planning Sheets Observation Forms Uploads" at bounding box center [156, 66] width 297 height 14
select select "Observation Forms"
click at [8, 59] on select "Profile Planning Sheets Observation Forms Uploads" at bounding box center [156, 66] width 297 height 14
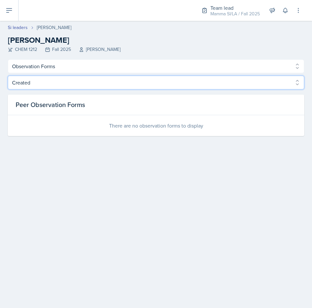
drag, startPoint x: 53, startPoint y: 81, endPoint x: 54, endPoint y: 87, distance: 6.3
click at [53, 81] on select "Created Observed" at bounding box center [156, 83] width 297 height 14
select select "Observed"
click at [8, 76] on select "Created Observed" at bounding box center [156, 83] width 297 height 14
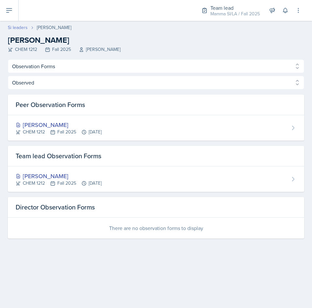
click at [16, 27] on link "Si leaders" at bounding box center [18, 27] width 20 height 7
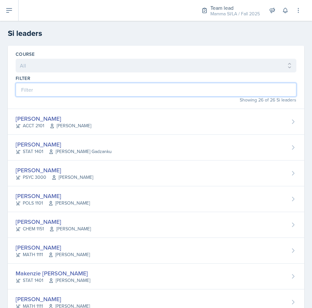
click at [69, 89] on input at bounding box center [156, 90] width 281 height 14
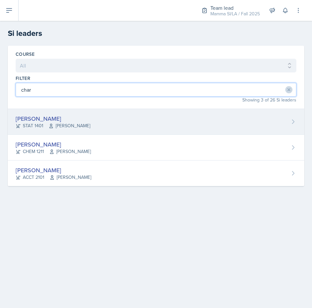
type input "char"
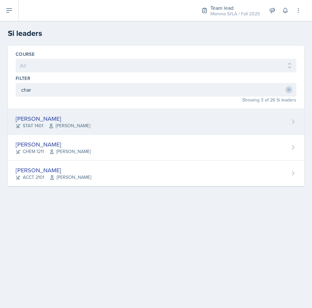
click at [84, 121] on div "[PERSON_NAME] STAT 1401 [PERSON_NAME]" at bounding box center [156, 122] width 297 height 26
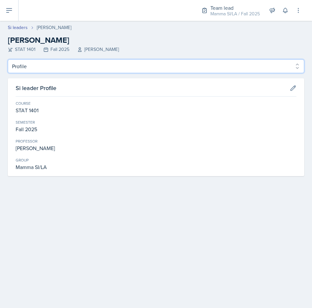
click at [60, 63] on select "Profile Planning Sheets Observation Forms Uploads" at bounding box center [156, 66] width 297 height 14
select select "Observation Forms"
click at [8, 59] on select "Profile Planning Sheets Observation Forms Uploads" at bounding box center [156, 66] width 297 height 14
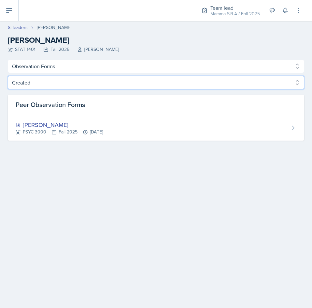
drag, startPoint x: 56, startPoint y: 86, endPoint x: 56, endPoint y: 89, distance: 3.3
click at [56, 86] on select "Created Observed" at bounding box center [156, 83] width 297 height 14
select select "Observed"
click at [8, 76] on select "Created Observed" at bounding box center [156, 83] width 297 height 14
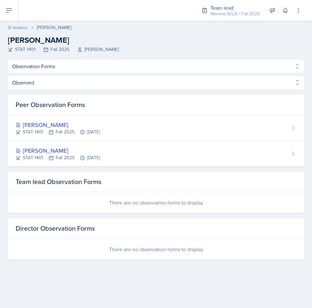
click at [19, 24] on link "Si leaders" at bounding box center [18, 27] width 20 height 7
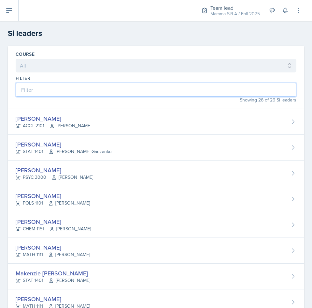
click at [132, 93] on input at bounding box center [156, 90] width 281 height 14
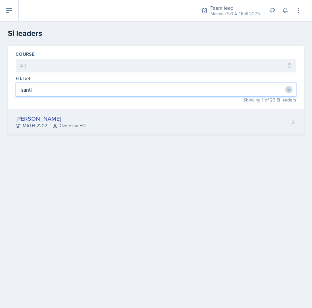
type input "santi"
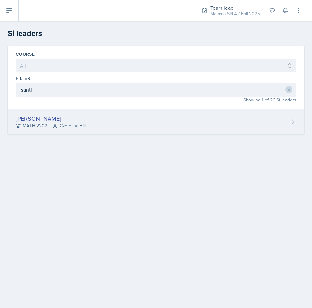
click at [117, 124] on div "[PERSON_NAME] MATH 2202 [GEOGRAPHIC_DATA]" at bounding box center [156, 122] width 297 height 26
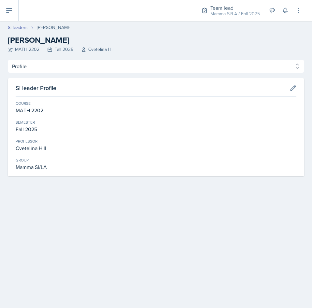
click at [54, 74] on div "Profile Planning Sheets Observation Forms Uploads Profile Planning Sheets Obser…" at bounding box center [156, 117] width 297 height 117
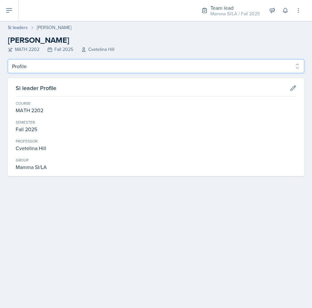
click at [54, 68] on select "Profile Planning Sheets Observation Forms Uploads" at bounding box center [156, 66] width 297 height 14
select select "Observation Forms"
click at [8, 59] on select "Profile Planning Sheets Observation Forms Uploads" at bounding box center [156, 66] width 297 height 14
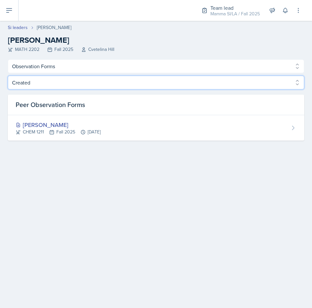
click at [62, 81] on select "Created Observed" at bounding box center [156, 83] width 297 height 14
select select "Observed"
click at [8, 76] on select "Created Observed" at bounding box center [156, 83] width 297 height 14
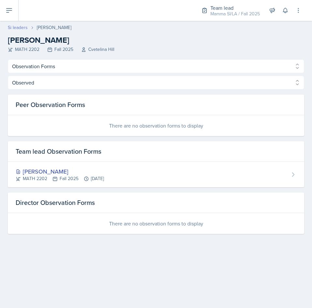
click at [13, 26] on link "Si leaders" at bounding box center [18, 27] width 20 height 7
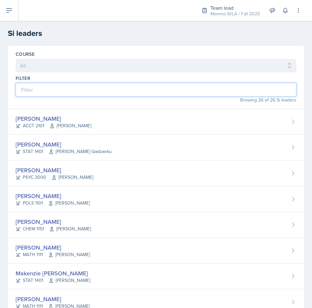
click at [77, 88] on input at bounding box center [156, 90] width 281 height 14
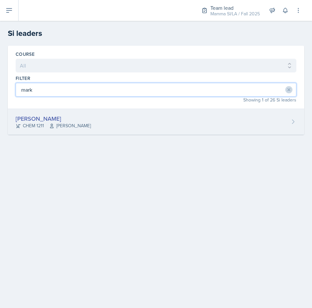
type input "mark"
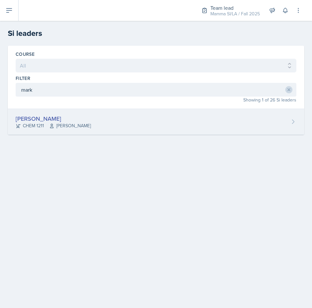
click at [70, 128] on span "[PERSON_NAME]" at bounding box center [70, 125] width 42 height 7
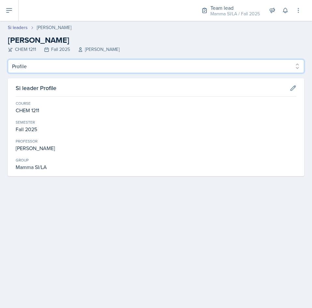
click at [55, 69] on select "Profile Planning Sheets Observation Forms Uploads" at bounding box center [156, 66] width 297 height 14
select select "Observation Forms"
click at [8, 59] on select "Profile Planning Sheets Observation Forms Uploads" at bounding box center [156, 66] width 297 height 14
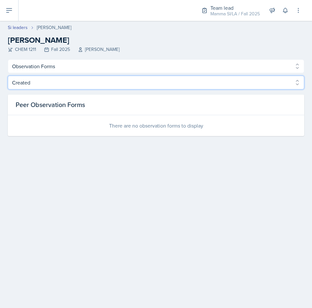
click at [45, 87] on select "Created Observed" at bounding box center [156, 83] width 297 height 14
select select "Observed"
click at [8, 76] on select "Created Observed" at bounding box center [156, 83] width 297 height 14
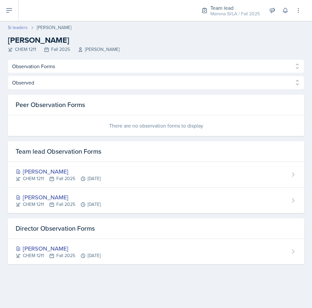
click at [17, 28] on link "Si leaders" at bounding box center [18, 27] width 20 height 7
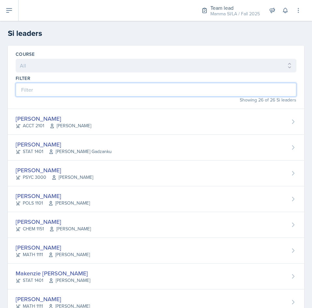
click at [88, 87] on input at bounding box center [156, 90] width 281 height 14
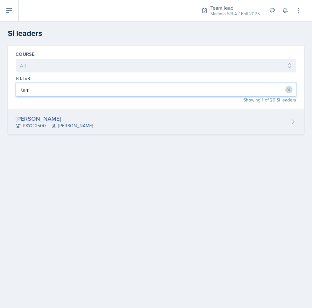
type input "tam"
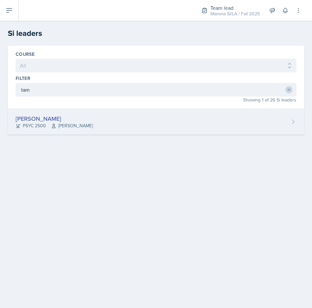
click at [56, 125] on icon at bounding box center [53, 125] width 5 height 5
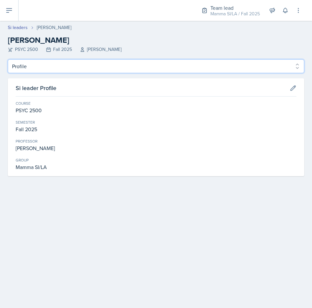
click at [43, 70] on select "Profile Planning Sheets Observation Forms Uploads" at bounding box center [156, 66] width 297 height 14
select select "Observation Forms"
click at [8, 59] on select "Profile Planning Sheets Observation Forms Uploads" at bounding box center [156, 66] width 297 height 14
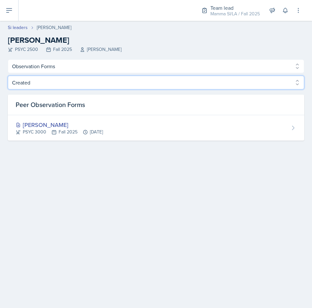
drag, startPoint x: 121, startPoint y: 85, endPoint x: 118, endPoint y: 88, distance: 4.0
click at [121, 85] on select "Created Observed" at bounding box center [156, 83] width 297 height 14
select select "Observed"
click at [8, 76] on select "Created Observed" at bounding box center [156, 83] width 297 height 14
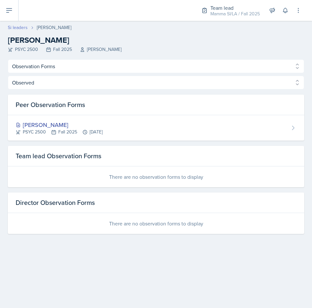
click at [19, 28] on link "Si leaders" at bounding box center [18, 27] width 20 height 7
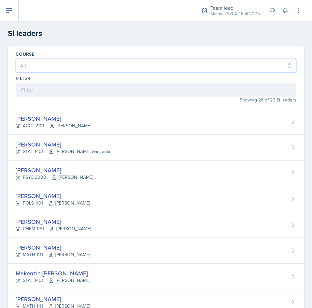
drag, startPoint x: 83, startPoint y: 70, endPoint x: 86, endPoint y: 76, distance: 5.8
click at [86, 76] on div "Course All ACCT 2101 ACCT 2102 ACCT 4050 ANTH 1102 ANTH 3301 ARCH 1000 ARCH 100…" at bounding box center [156, 77] width 297 height 63
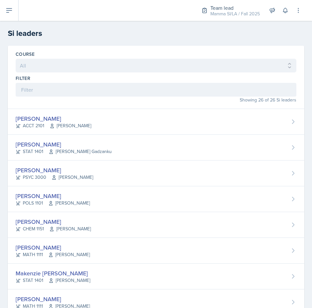
click at [53, 50] on div "Course All ACCT 2101 ACCT 2102 ACCT 4050 ANTH 1102 ANTH 3301 ARCH 1000 ARCH 100…" at bounding box center [156, 77] width 297 height 63
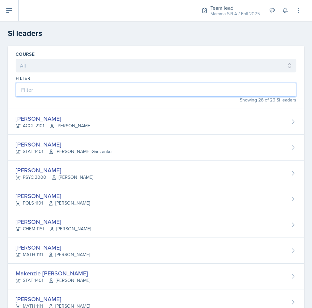
click at [65, 95] on input at bounding box center [156, 90] width 281 height 14
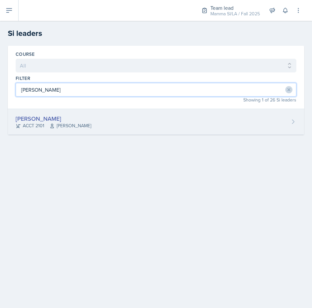
type input "[PERSON_NAME]"
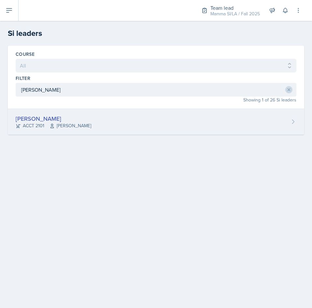
click at [69, 125] on span "[PERSON_NAME]" at bounding box center [71, 125] width 42 height 7
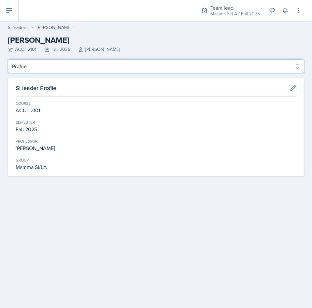
click at [53, 69] on select "Profile Planning Sheets Observation Forms Uploads" at bounding box center [156, 66] width 297 height 14
select select "Observation Forms"
click at [8, 59] on select "Profile Planning Sheets Observation Forms Uploads" at bounding box center [156, 66] width 297 height 14
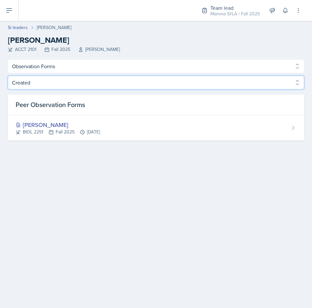
click at [69, 83] on select "Created Observed" at bounding box center [156, 83] width 297 height 14
select select "Observed"
click at [8, 76] on select "Created Observed" at bounding box center [156, 83] width 297 height 14
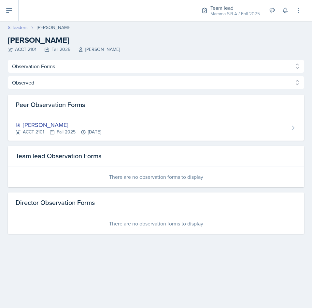
click at [16, 26] on link "Si leaders" at bounding box center [18, 27] width 20 height 7
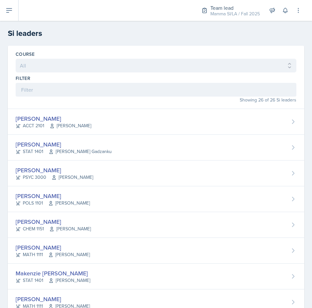
click at [89, 81] on div "Filter" at bounding box center [156, 86] width 281 height 22
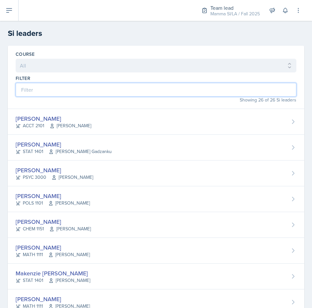
click at [96, 90] on input at bounding box center [156, 90] width 281 height 14
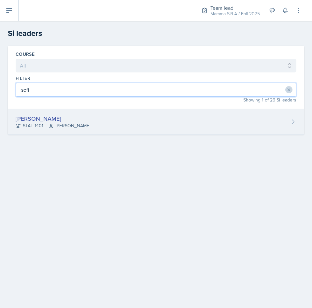
type input "sofi"
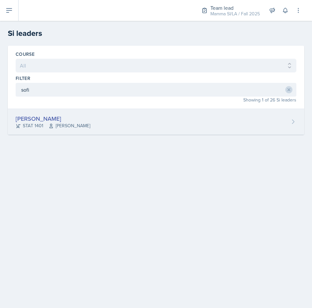
click at [112, 118] on div "[PERSON_NAME] STAT 1401 [PERSON_NAME]" at bounding box center [156, 122] width 297 height 26
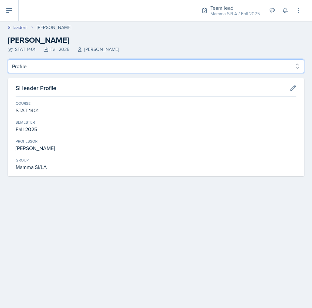
drag, startPoint x: 42, startPoint y: 65, endPoint x: 42, endPoint y: 71, distance: 6.9
click at [42, 65] on select "Profile Planning Sheets Observation Forms Uploads" at bounding box center [156, 66] width 297 height 14
select select "Observation Forms"
click at [8, 59] on select "Profile Planning Sheets Observation Forms Uploads" at bounding box center [156, 66] width 297 height 14
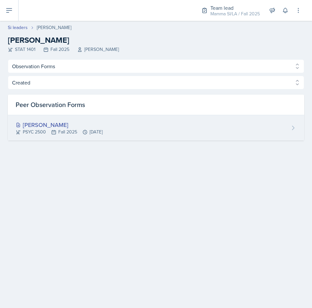
click at [56, 130] on icon at bounding box center [53, 131] width 5 height 5
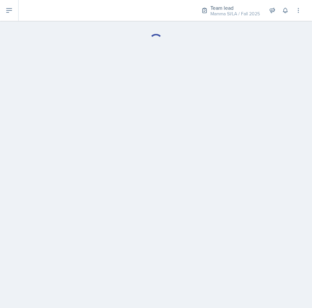
select select "Observation Forms"
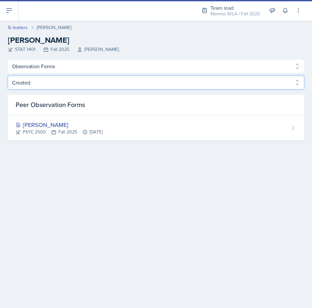
drag, startPoint x: 73, startPoint y: 82, endPoint x: 70, endPoint y: 89, distance: 7.5
click at [73, 82] on select "Created Observed" at bounding box center [156, 83] width 297 height 14
select select "Observed"
click at [8, 76] on select "Created Observed" at bounding box center [156, 83] width 297 height 14
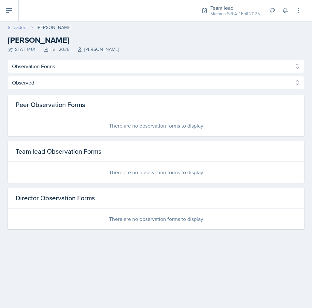
click at [17, 27] on link "Si leaders" at bounding box center [18, 27] width 20 height 7
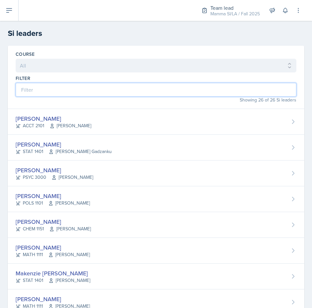
click at [91, 87] on input at bounding box center [156, 90] width 281 height 14
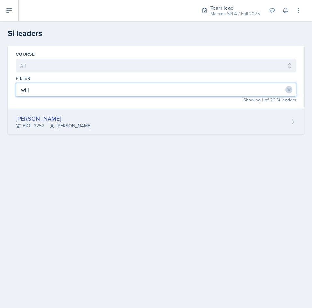
type input "will"
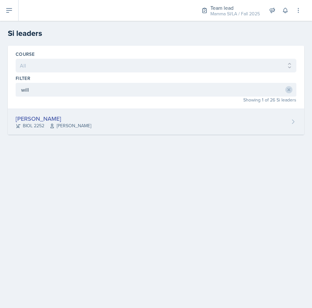
click at [90, 124] on div "[PERSON_NAME] BIOL 2252 [PERSON_NAME]" at bounding box center [156, 122] width 297 height 26
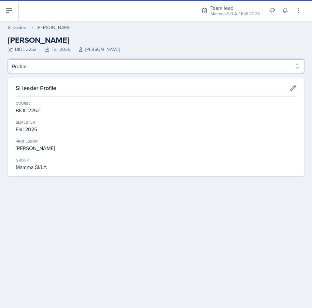
click at [69, 72] on select "Profile Planning Sheets Observation Forms Uploads" at bounding box center [156, 66] width 297 height 14
select select "Observation Forms"
click at [8, 59] on select "Profile Planning Sheets Observation Forms Uploads" at bounding box center [156, 66] width 297 height 14
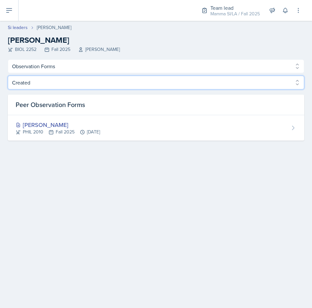
click at [46, 84] on select "Created Observed" at bounding box center [156, 83] width 297 height 14
select select "Observed"
click at [8, 76] on select "Created Observed" at bounding box center [156, 83] width 297 height 14
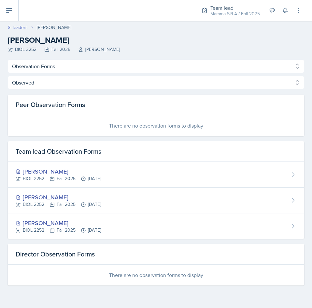
click at [12, 25] on link "Si leaders" at bounding box center [18, 27] width 20 height 7
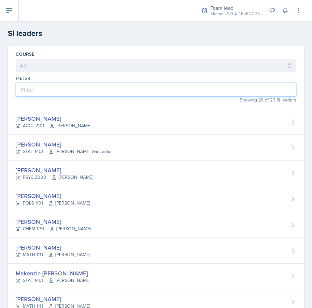
click at [108, 85] on input at bounding box center [156, 90] width 281 height 14
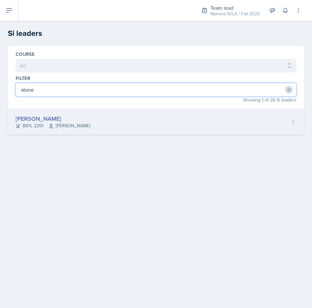
type input "stone"
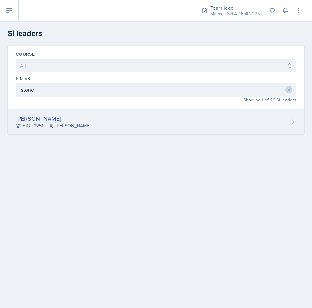
click at [150, 122] on div "[PERSON_NAME] BIOL 2251 [PERSON_NAME]" at bounding box center [156, 122] width 297 height 26
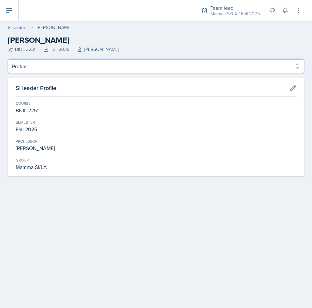
drag, startPoint x: 42, startPoint y: 66, endPoint x: 42, endPoint y: 71, distance: 5.9
click at [42, 66] on select "Profile Planning Sheets Observation Forms Uploads" at bounding box center [156, 66] width 297 height 14
select select "Observation Forms"
click at [8, 59] on select "Profile Planning Sheets Observation Forms Uploads" at bounding box center [156, 66] width 297 height 14
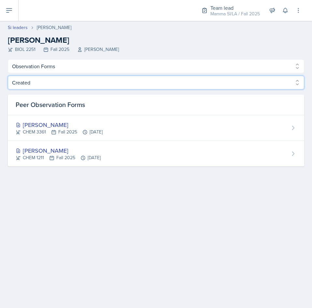
click at [79, 84] on select "Created Observed" at bounding box center [156, 83] width 297 height 14
select select "Observed"
click at [8, 76] on select "Created Observed" at bounding box center [156, 83] width 297 height 14
